Goal: Task Accomplishment & Management: Manage account settings

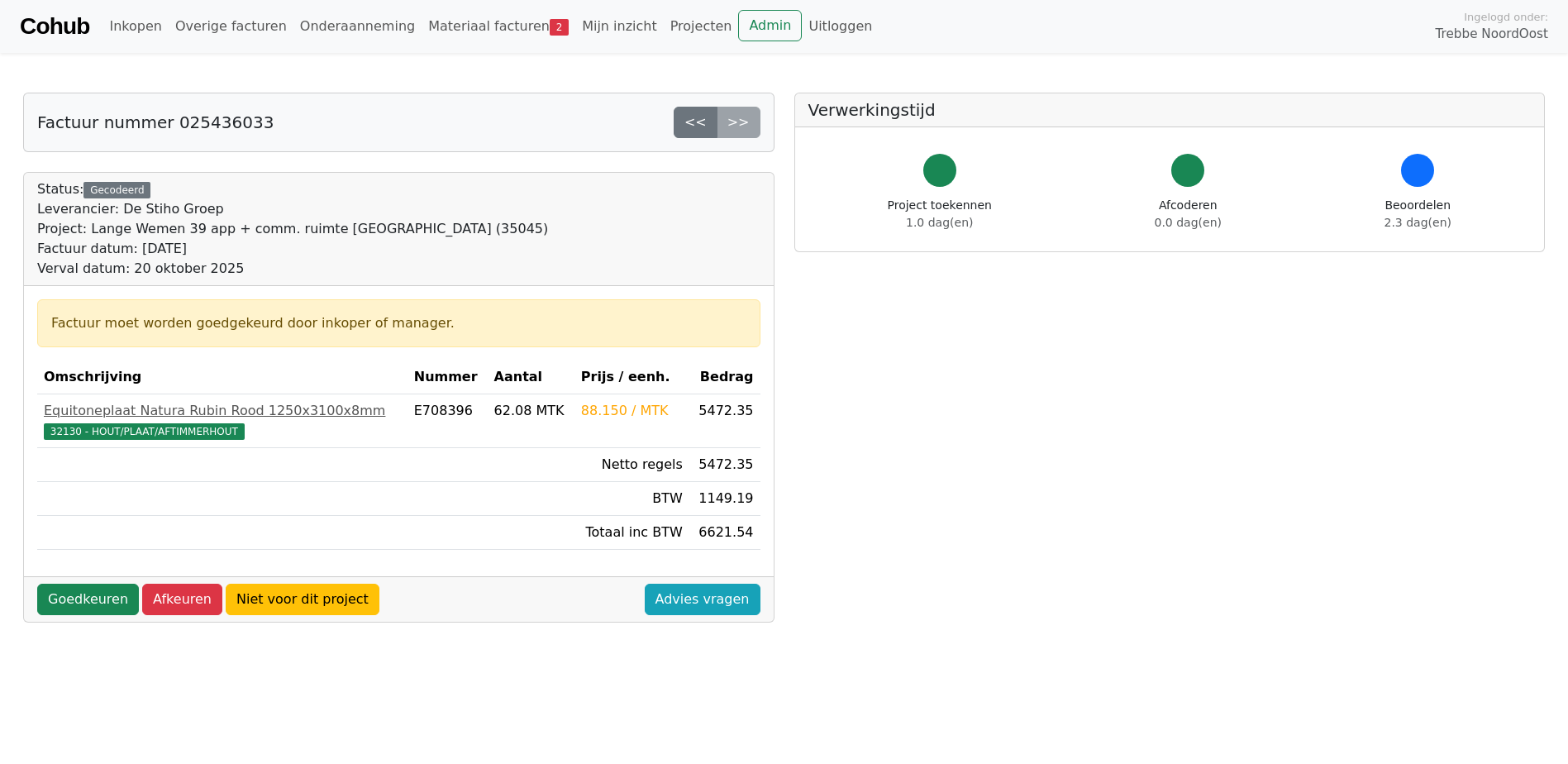
click at [733, 121] on div "<< >>" at bounding box center [717, 122] width 87 height 31
click at [694, 122] on link "<<" at bounding box center [696, 122] width 44 height 31
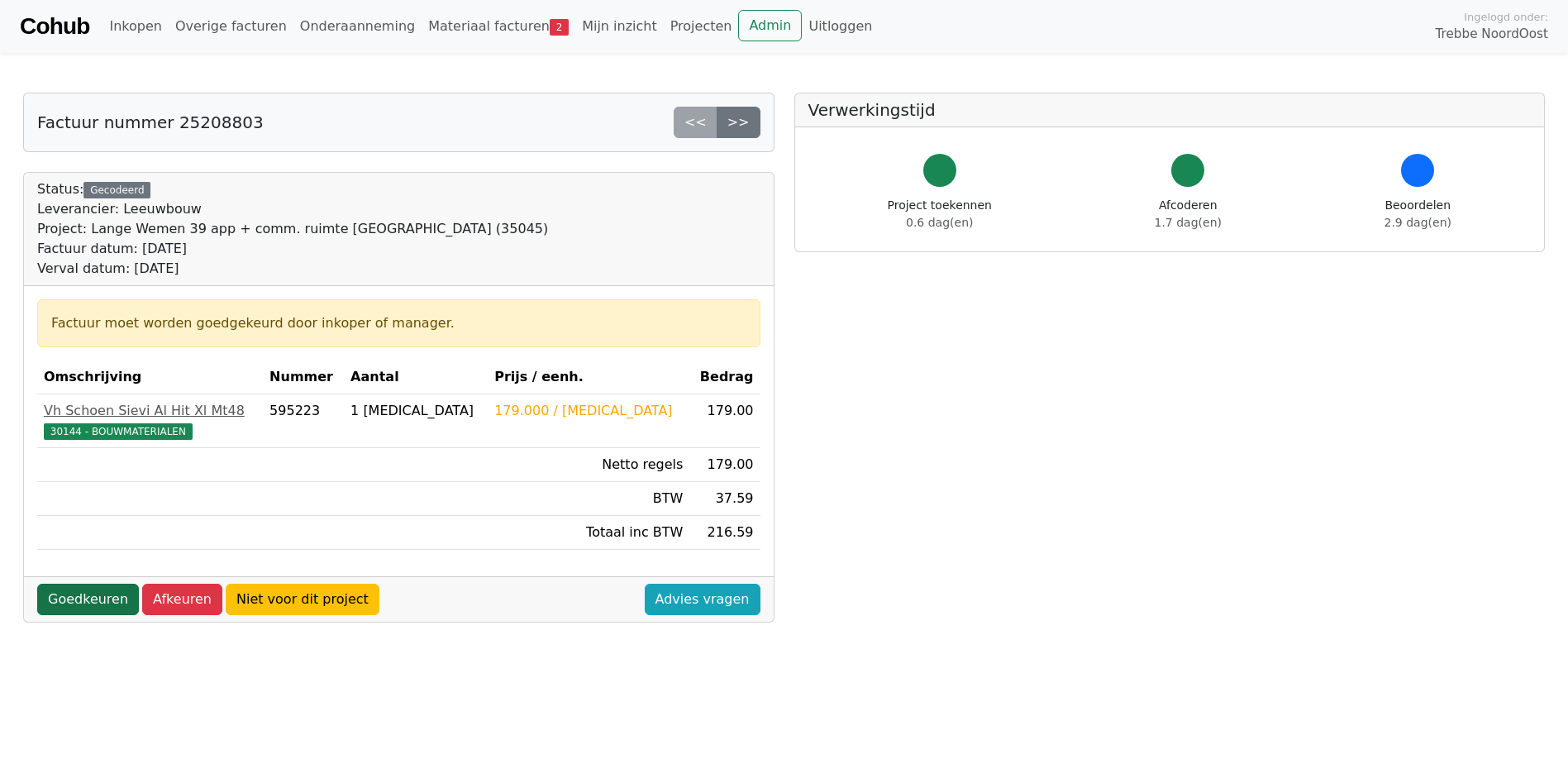
click at [89, 592] on link "Goedkeuren" at bounding box center [88, 599] width 102 height 31
